Goal: Navigation & Orientation: Find specific page/section

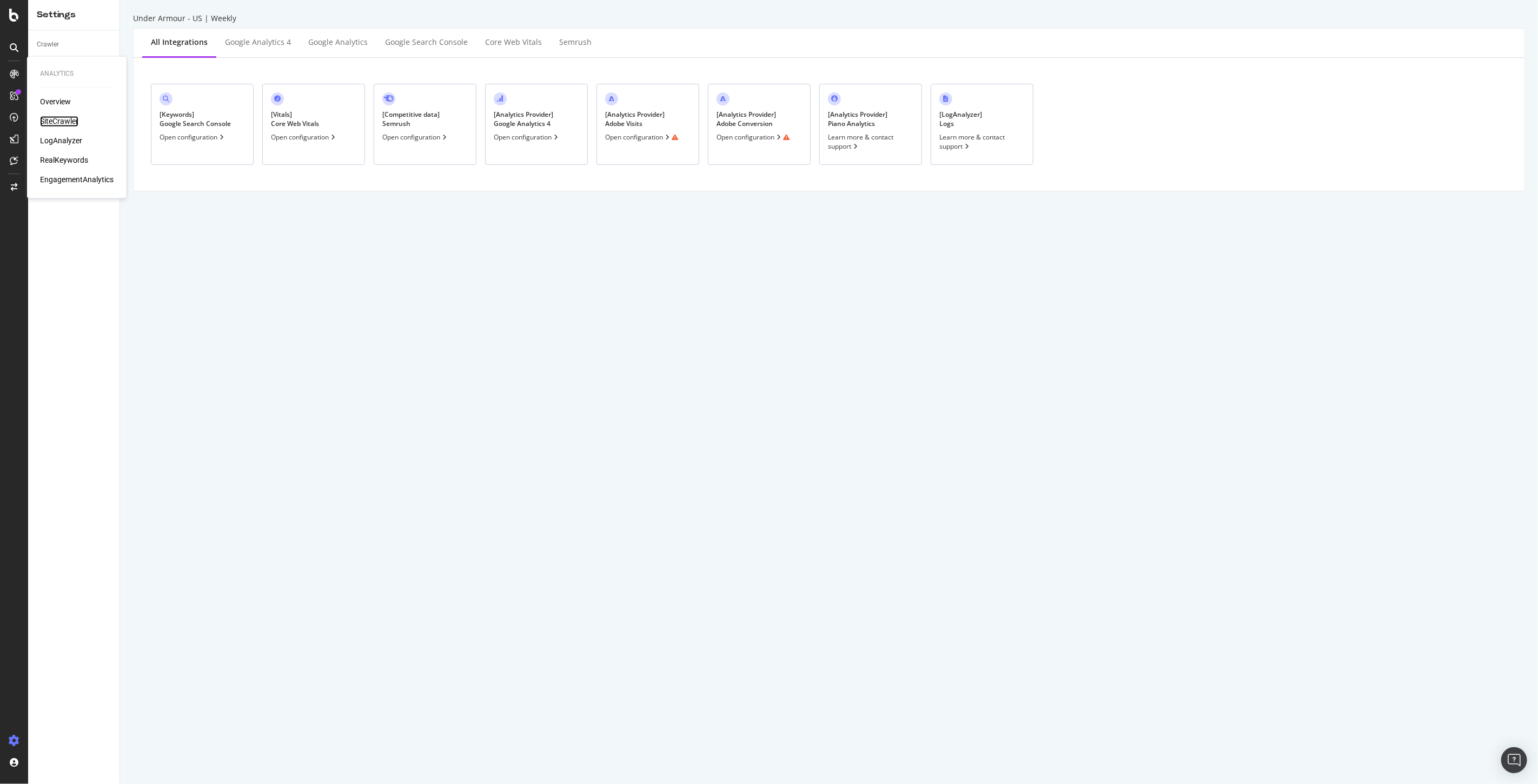
click at [62, 122] on div "SiteCrawler" at bounding box center [59, 121] width 38 height 11
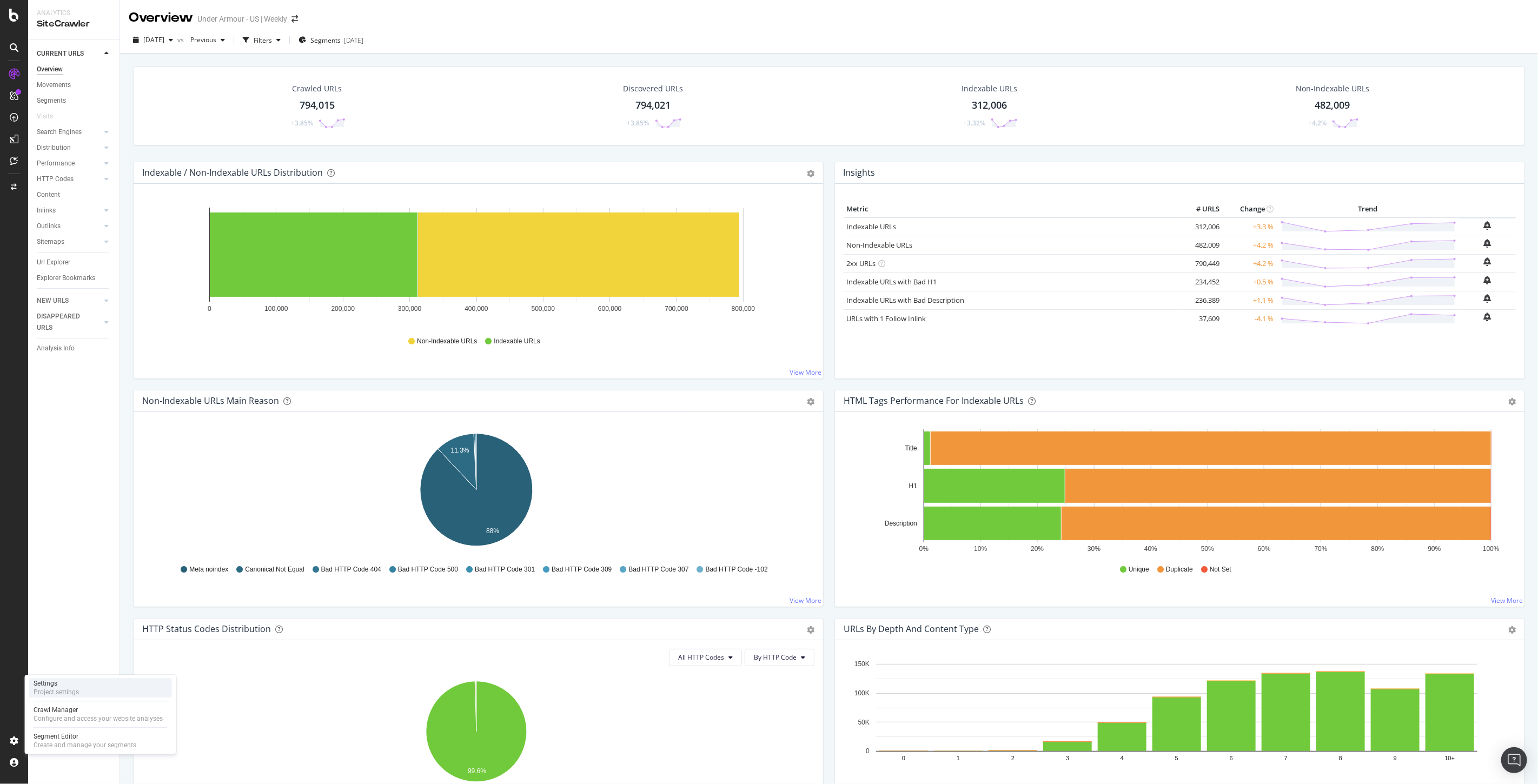
click at [63, 687] on div "Settings" at bounding box center [56, 683] width 45 height 9
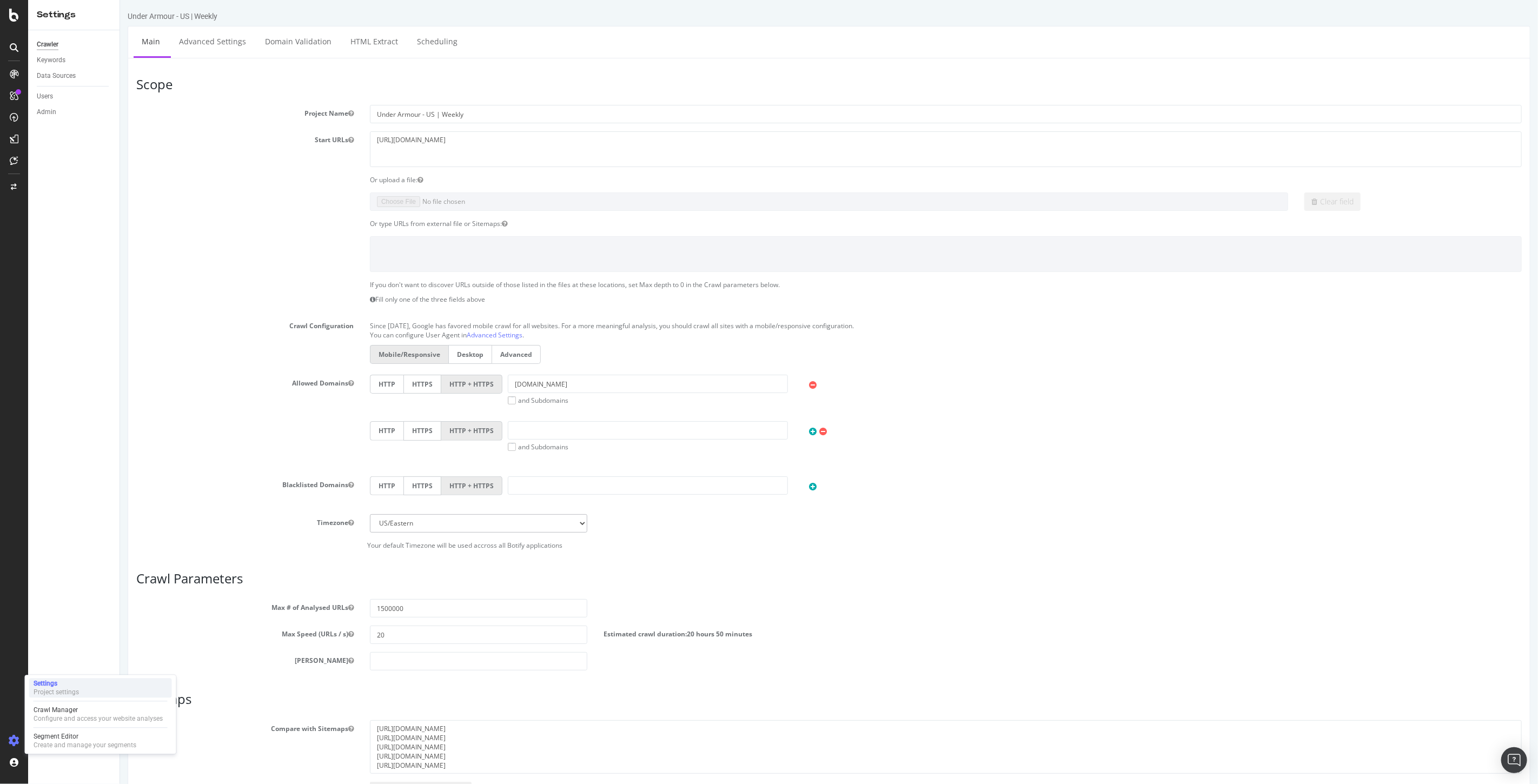
click at [104, 687] on div "Settings Project settings" at bounding box center [101, 687] width 143 height 19
click at [54, 78] on div "Data Sources" at bounding box center [56, 76] width 39 height 12
